Goal: Task Accomplishment & Management: Use online tool/utility

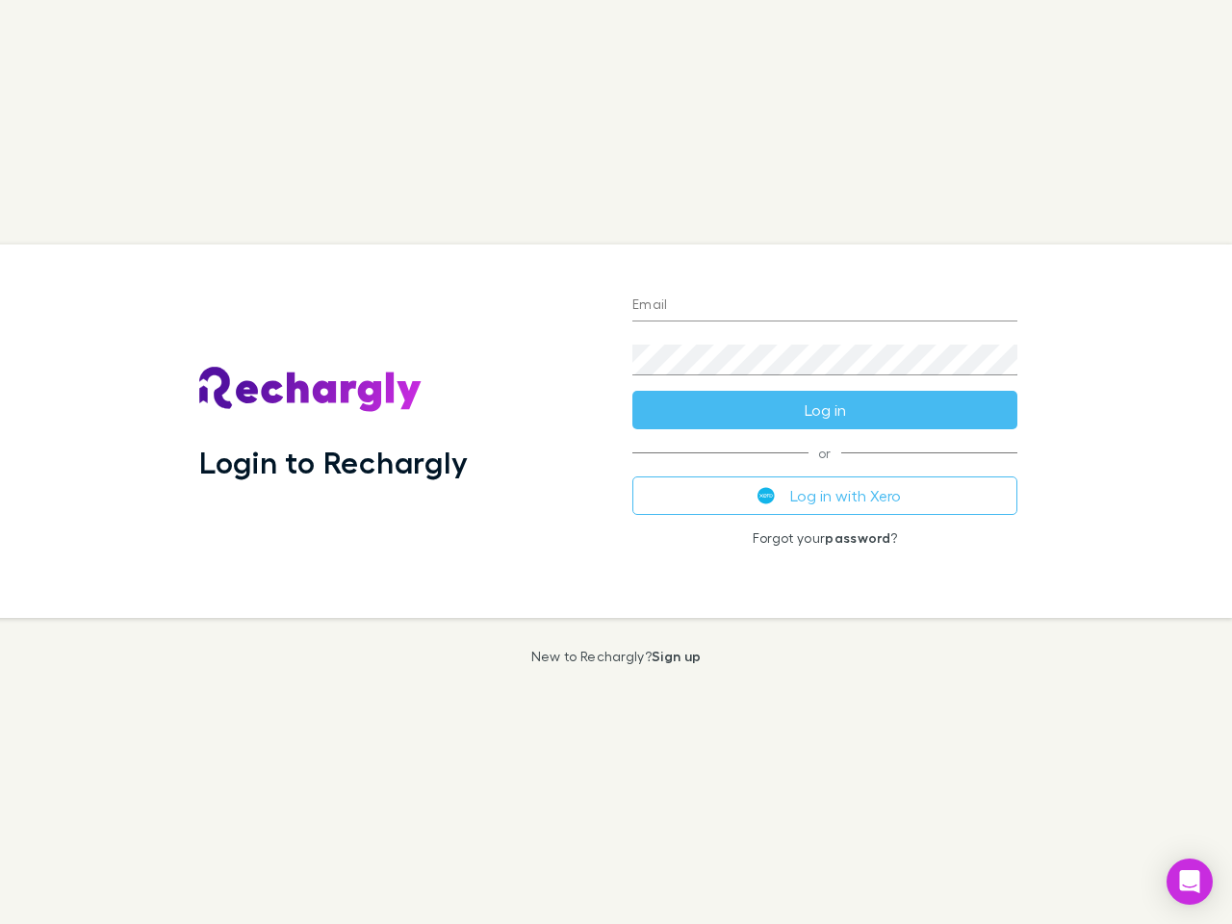
click at [616, 462] on div "Login to Rechargly" at bounding box center [400, 430] width 433 height 373
click at [825, 306] on input "Email" at bounding box center [824, 306] width 385 height 31
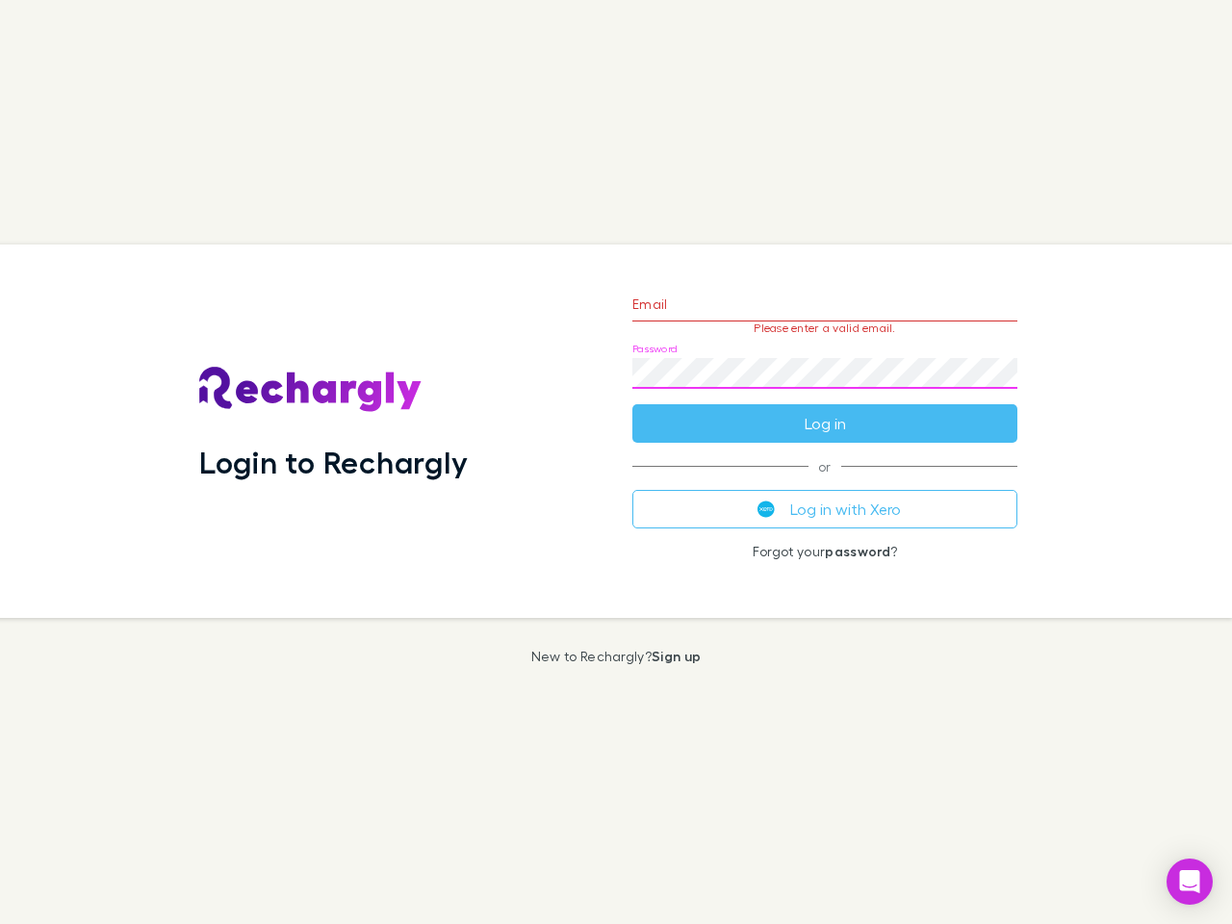
click at [825, 410] on form "Email Please enter a valid email. Password Log in" at bounding box center [824, 358] width 385 height 167
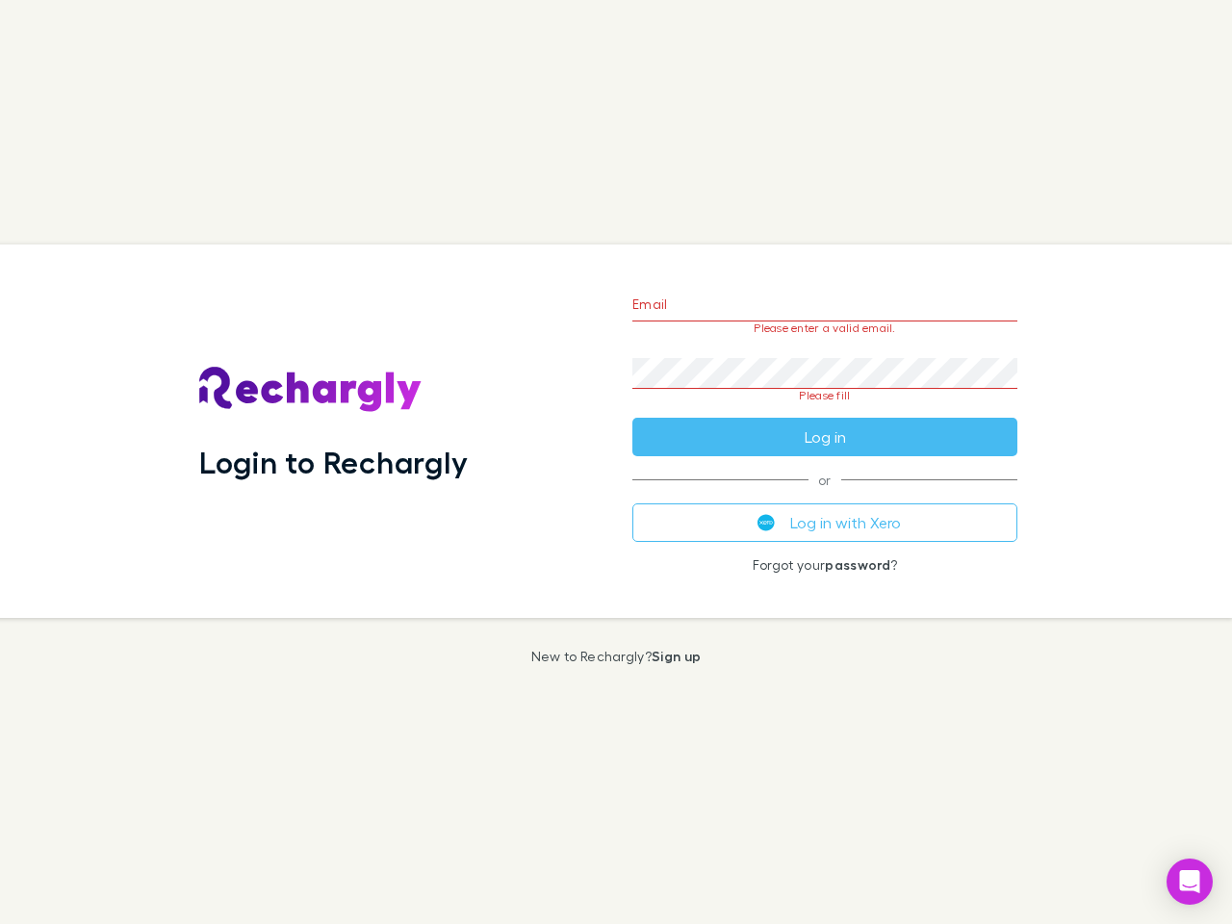
click at [825, 496] on div "Email Please enter a valid email. Password Please fill Log in or Log in with Xe…" at bounding box center [825, 430] width 416 height 373
click at [1189, 881] on icon "Open Intercom Messenger" at bounding box center [1190, 881] width 20 height 23
